Goal: Transaction & Acquisition: Purchase product/service

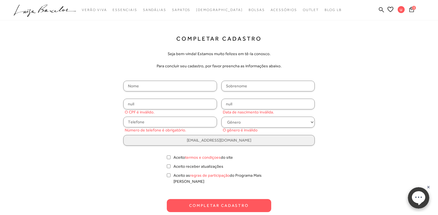
click at [167, 85] on input "text" at bounding box center [170, 86] width 94 height 11
type input "[PERSON_NAME]"
type input "a"
type input "Padovan"
click at [140, 106] on input "null" at bounding box center [170, 104] width 94 height 11
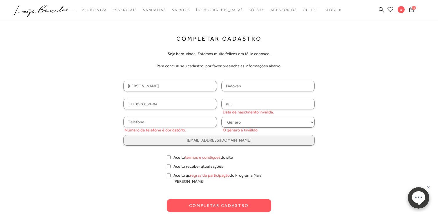
type input "171.898.668-84"
click at [233, 105] on input "null" at bounding box center [268, 104] width 94 height 11
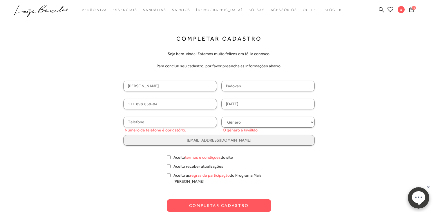
type input "[DATE]"
click at [177, 121] on input "text" at bounding box center [170, 121] width 94 height 11
type input "[PHONE_NUMBER]"
click at [287, 125] on select "Gênero Feminino Masculino" at bounding box center [268, 121] width 94 height 11
select select
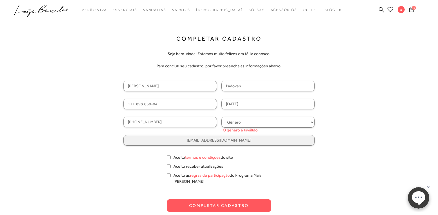
click at [221, 116] on select "Gênero Feminino Masculino" at bounding box center [268, 121] width 94 height 11
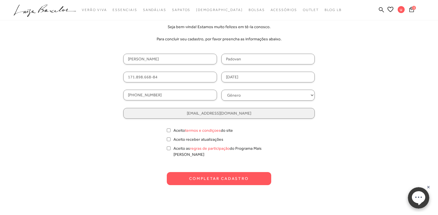
scroll to position [30, 0]
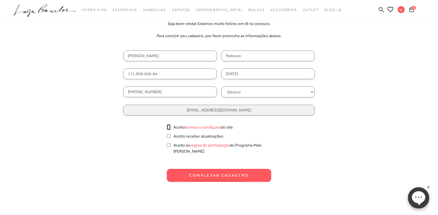
click at [168, 129] on input "Aceito termos e condiçoes do site" at bounding box center [169, 127] width 4 height 6
checkbox input "true"
click at [222, 170] on button "Completar Cadastro" at bounding box center [219, 175] width 104 height 13
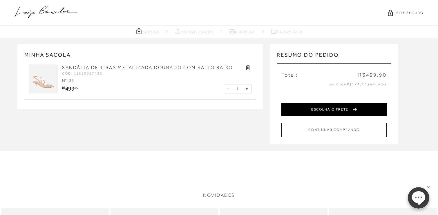
click at [341, 108] on button "ESCOLHA O FRETE" at bounding box center [333, 109] width 105 height 13
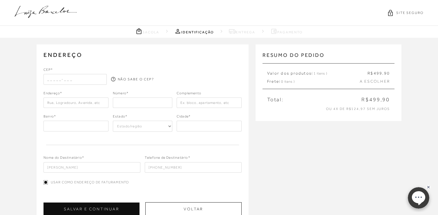
click at [47, 80] on input "text" at bounding box center [74, 79] width 63 height 10
type input "13042-097"
type input "[GEOGRAPHIC_DATA]"
type input "Loteamento Chácara [PERSON_NAME]"
select select "SP"
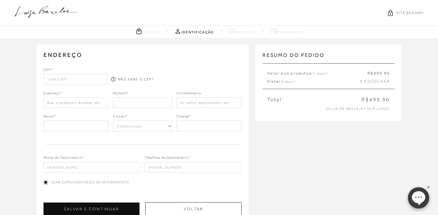
type input "Campinas"
type input "13042-097"
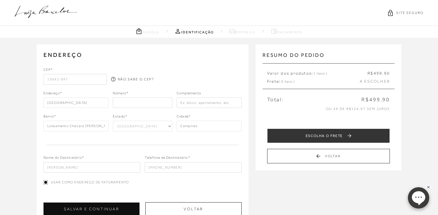
click at [130, 102] on input "number" at bounding box center [142, 102] width 59 height 10
type input "331"
click at [183, 75] on div at bounding box center [209, 75] width 63 height 17
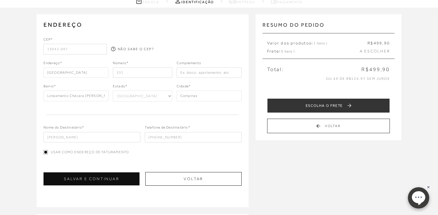
scroll to position [30, 0]
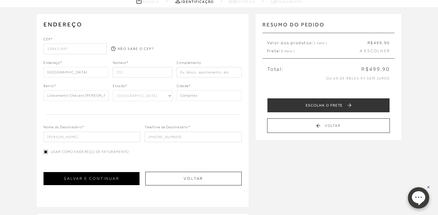
click at [101, 179] on button "SALVAR E CONTINUAR" at bounding box center [91, 178] width 96 height 13
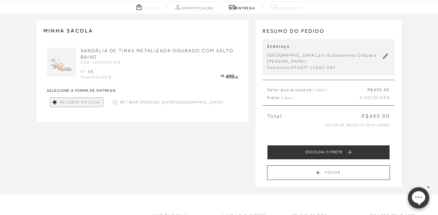
scroll to position [21, 0]
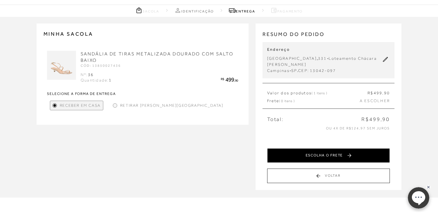
click at [323, 156] on button "ESCOLHA O FRETE" at bounding box center [328, 155] width 123 height 14
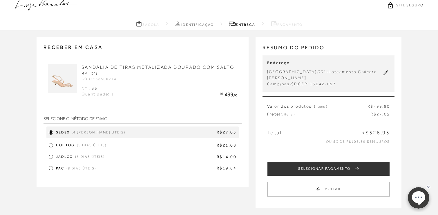
scroll to position [8, 0]
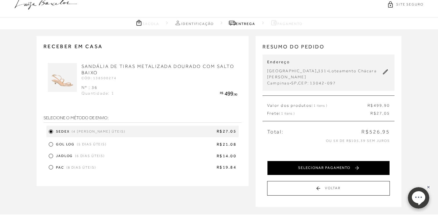
click at [331, 167] on button "SELECIONAR PAGAMENTO" at bounding box center [328, 168] width 123 height 14
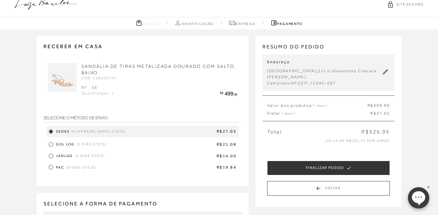
scroll to position [0, 0]
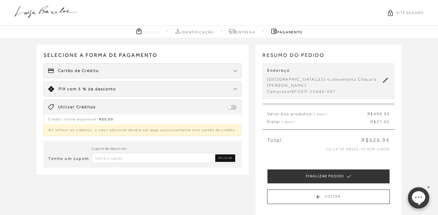
click at [134, 157] on input "Inserir Código da Promoção" at bounding box center [164, 158] width 145 height 10
paste input "PRIMEIRALB"
type input "PRIMEIRALB"
click at [226, 158] on span "APLICAR" at bounding box center [225, 158] width 14 height 4
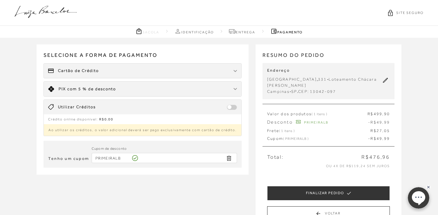
click at [235, 88] on img at bounding box center [234, 89] width 3 height 2
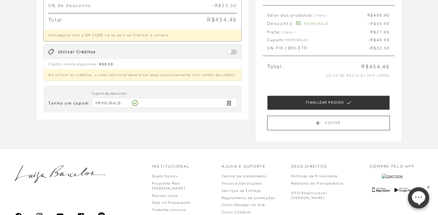
scroll to position [108, 0]
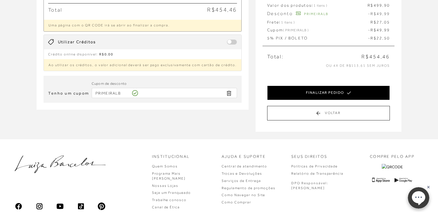
click at [339, 94] on button "FINALIZAR PEDIDO" at bounding box center [328, 92] width 123 height 14
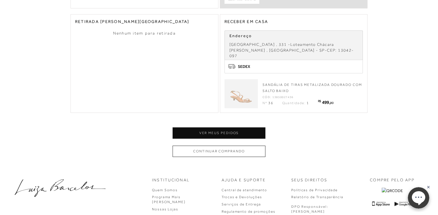
scroll to position [273, 0]
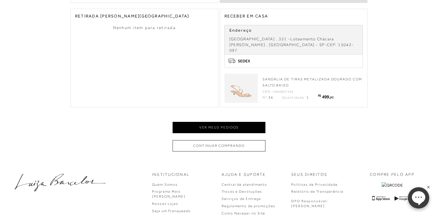
click at [220, 122] on button "Ver meus pedidos" at bounding box center [218, 127] width 93 height 11
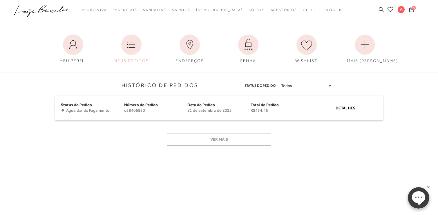
scroll to position [30, 0]
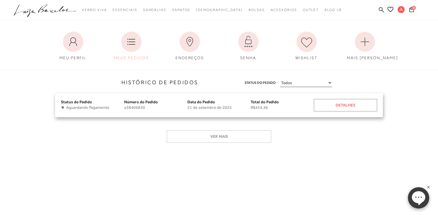
click at [345, 105] on div "Detalhes" at bounding box center [345, 105] width 63 height 12
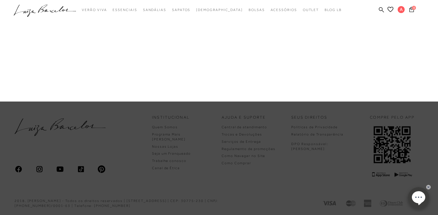
scroll to position [477, 0]
